Goal: Navigation & Orientation: Find specific page/section

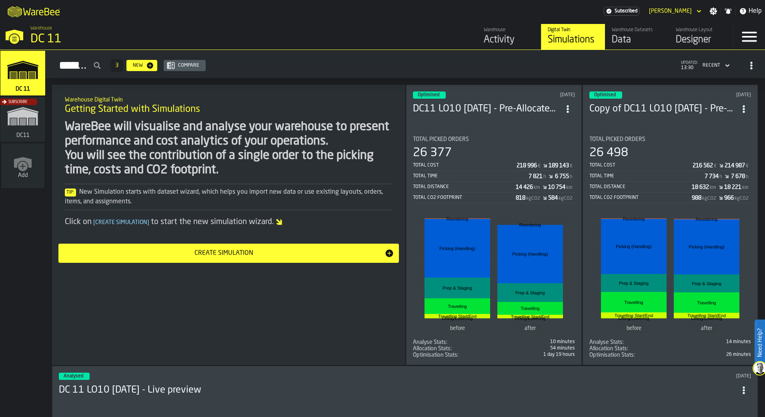
click at [747, 30] on icon "button-toggle-Menu" at bounding box center [748, 36] width 19 height 19
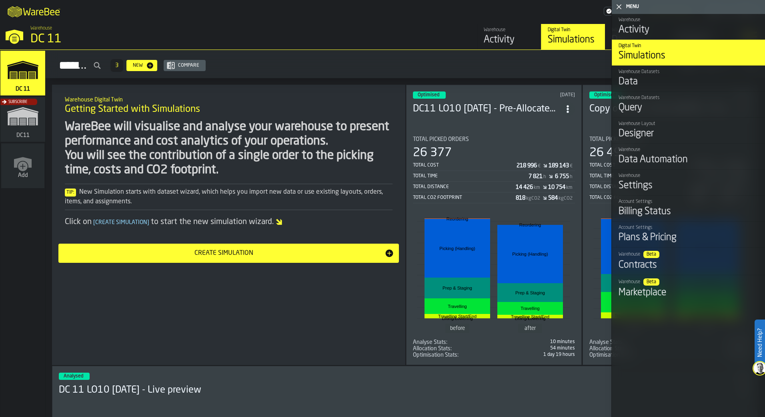
click at [643, 272] on div "Contracts" at bounding box center [688, 265] width 140 height 13
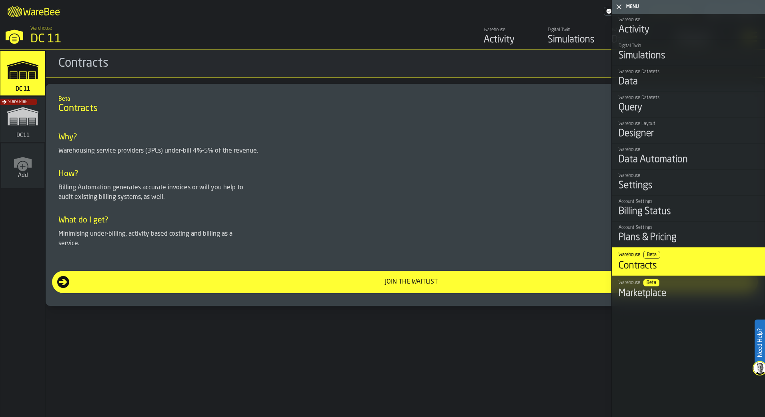
click at [28, 4] on icon "M A K I N G W A R E H O U S E S M O R E EF F I C I E N T" at bounding box center [34, 11] width 59 height 16
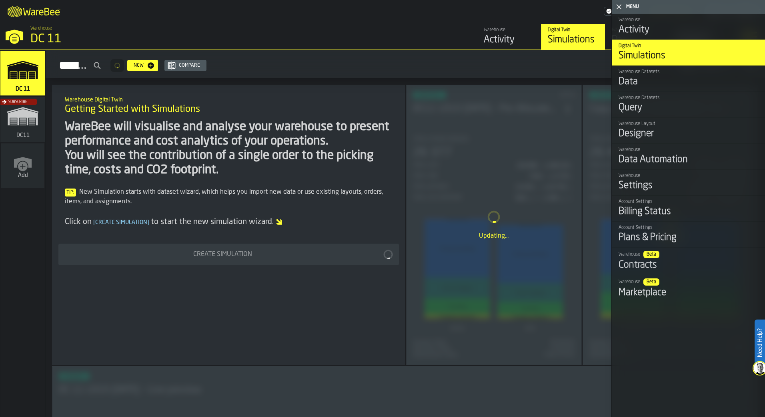
click at [619, 8] on icon "button-toggle-Close me" at bounding box center [619, 7] width 10 height 10
